Goal: Transaction & Acquisition: Subscribe to service/newsletter

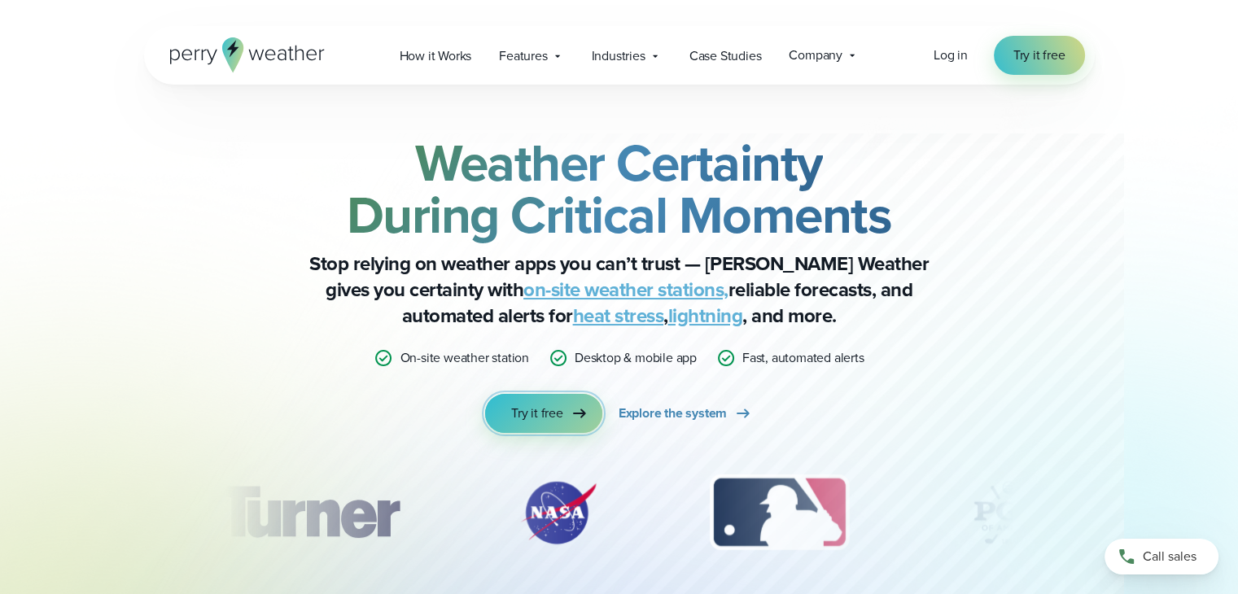
click at [563, 406] on link "Try it free" at bounding box center [543, 413] width 117 height 39
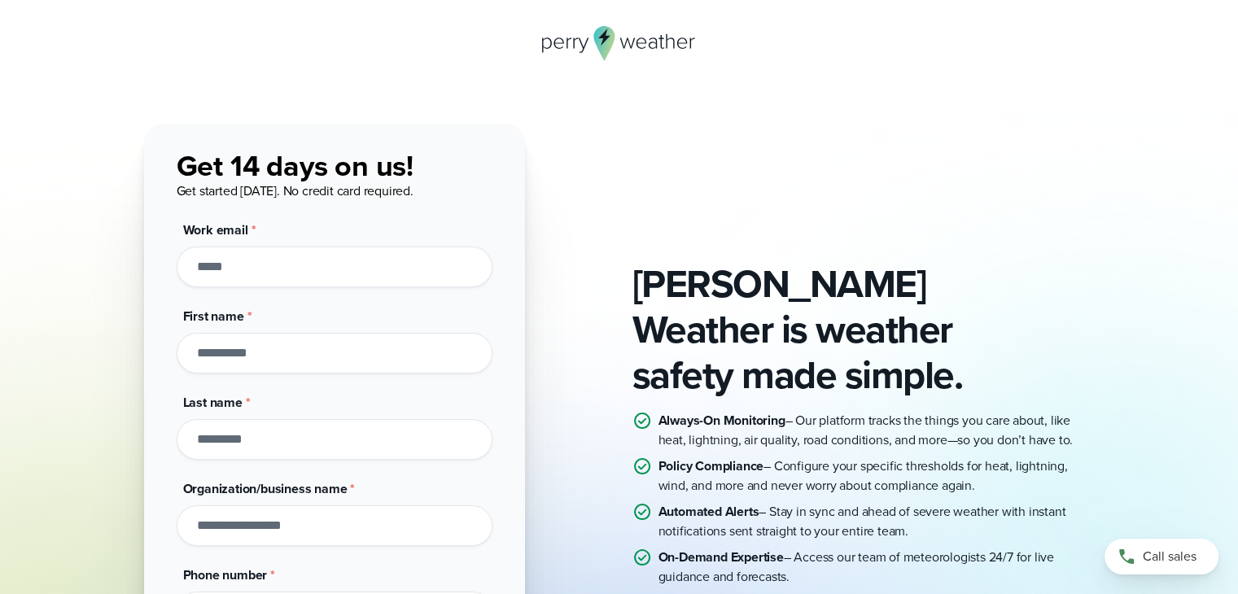
click at [639, 43] on icon at bounding box center [641, 42] width 11 height 11
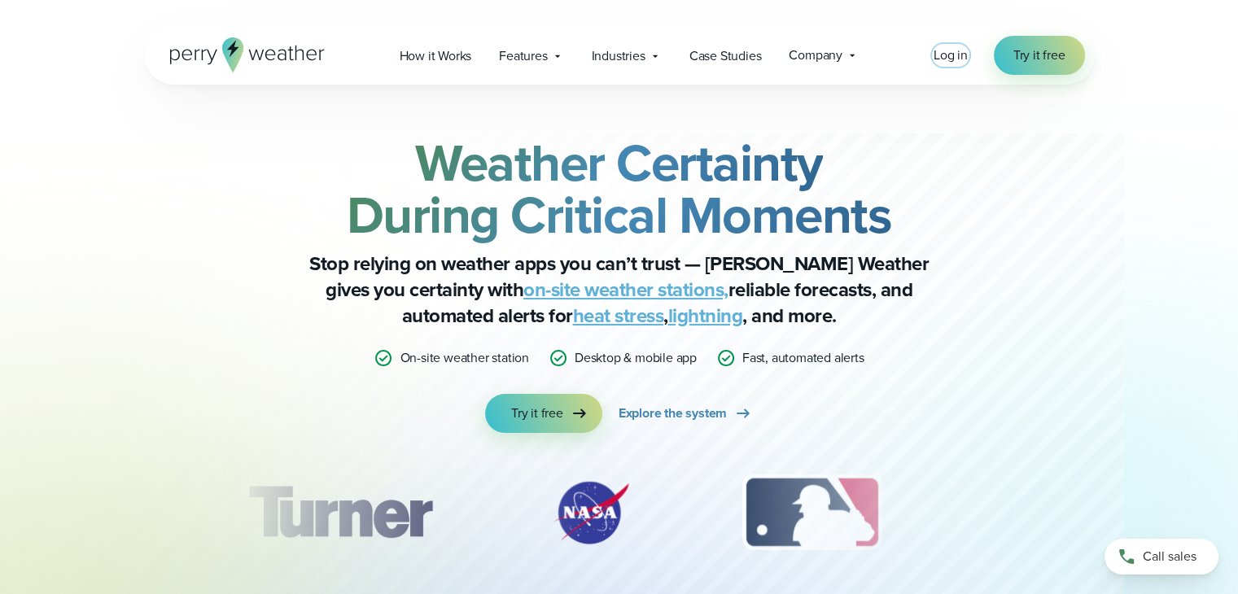
click at [951, 57] on span "Log in" at bounding box center [950, 55] width 34 height 19
